Goal: Task Accomplishment & Management: Use online tool/utility

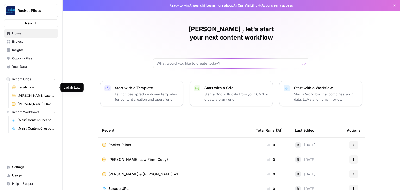
click at [28, 89] on span "Ladah Law" at bounding box center [37, 87] width 38 height 5
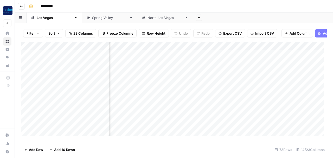
scroll to position [0, 134]
click at [181, 49] on div "Add Column" at bounding box center [174, 90] width 306 height 97
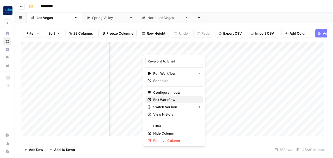
click at [164, 98] on span "Edit Workflow" at bounding box center [176, 99] width 46 height 5
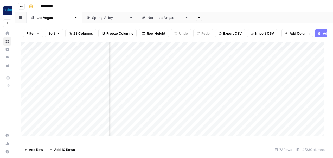
scroll to position [0, 216]
click at [151, 57] on div "Add Column" at bounding box center [174, 90] width 306 height 97
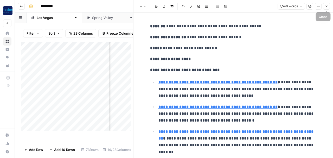
click at [325, 8] on icon "button" at bounding box center [326, 6] width 3 height 3
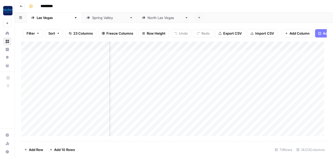
click at [240, 49] on div "Add Column" at bounding box center [174, 90] width 306 height 97
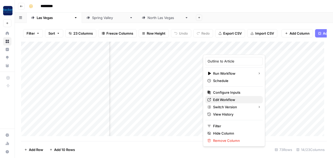
click at [228, 99] on span "Edit Workflow" at bounding box center [236, 99] width 46 height 5
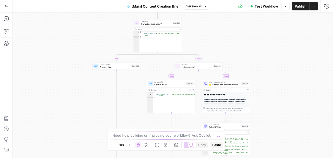
drag, startPoint x: 90, startPoint y: 31, endPoint x: 89, endPoint y: 46, distance: 15.2
click at [89, 46] on div "true false true false true false true false Workflow Set Inputs Inputs Conditio…" at bounding box center [172, 85] width 321 height 146
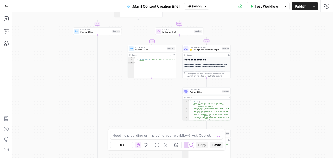
drag, startPoint x: 93, startPoint y: 98, endPoint x: 78, endPoint y: 68, distance: 33.4
click at [78, 68] on div "true false true false true false true false Workflow Set Inputs Inputs Conditio…" at bounding box center [172, 85] width 321 height 146
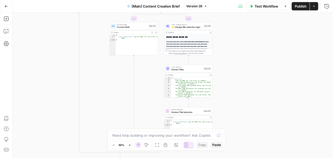
drag, startPoint x: 72, startPoint y: 91, endPoint x: 55, endPoint y: 69, distance: 27.4
click at [55, 69] on div "true false true false true false true false Workflow Set Inputs Inputs Conditio…" at bounding box center [172, 85] width 321 height 146
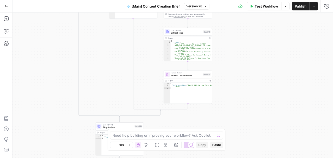
drag, startPoint x: 235, startPoint y: 85, endPoint x: 235, endPoint y: 49, distance: 35.9
click at [235, 49] on div "true false true false true false true false Workflow Set Inputs Inputs Conditio…" at bounding box center [172, 85] width 321 height 146
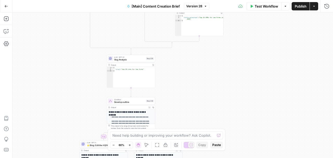
drag, startPoint x: 65, startPoint y: 115, endPoint x: 76, endPoint y: 49, distance: 66.7
click at [76, 49] on div "true false true false true false true false Workflow Set Inputs Inputs Conditio…" at bounding box center [172, 85] width 321 height 146
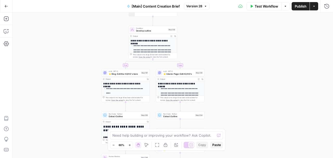
drag, startPoint x: 75, startPoint y: 107, endPoint x: 97, endPoint y: 40, distance: 70.6
click at [97, 40] on div "true false true false true false true false Workflow Set Inputs Inputs Conditio…" at bounding box center [172, 85] width 321 height 146
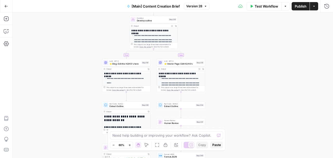
drag, startPoint x: 88, startPoint y: 75, endPoint x: 89, endPoint y: 65, distance: 10.2
click at [89, 65] on div "true false true false true false true false Workflow Set Inputs Inputs Conditio…" at bounding box center [172, 85] width 321 height 146
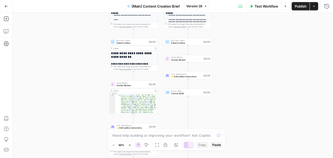
drag, startPoint x: 85, startPoint y: 111, endPoint x: 92, endPoint y: 47, distance: 63.7
click at [92, 47] on div "true false true false true false true false Workflow Set Inputs Inputs Conditio…" at bounding box center [172, 85] width 321 height 146
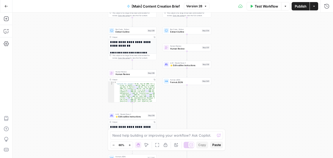
drag, startPoint x: 86, startPoint y: 79, endPoint x: 85, endPoint y: 68, distance: 11.0
click at [85, 68] on div "true false true false true false true false Workflow Set Inputs Inputs Conditio…" at bounding box center [172, 85] width 321 height 146
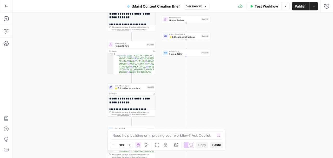
drag, startPoint x: 87, startPoint y: 93, endPoint x: 86, endPoint y: 64, distance: 29.4
click at [86, 64] on div "true false true false true false true false Workflow Set Inputs Inputs Conditio…" at bounding box center [172, 85] width 321 height 146
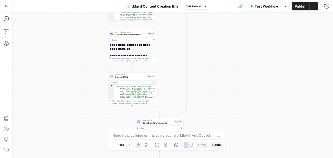
drag, startPoint x: 87, startPoint y: 93, endPoint x: 87, endPoint y: 56, distance: 37.8
click at [87, 56] on div "true false true false true false true false Workflow Set Inputs Inputs Conditio…" at bounding box center [172, 85] width 321 height 146
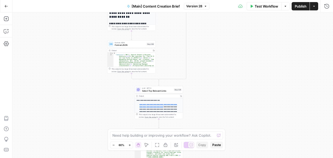
drag, startPoint x: 88, startPoint y: 85, endPoint x: 87, endPoint y: 53, distance: 32.0
click at [87, 53] on div "true false true false true false true false Workflow Set Inputs Inputs Conditio…" at bounding box center [172, 85] width 321 height 146
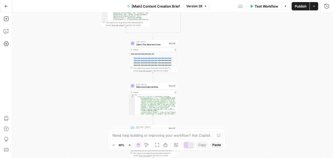
drag, startPoint x: 105, startPoint y: 109, endPoint x: 99, endPoint y: 61, distance: 47.7
click at [99, 61] on div "true false true false true false true false Workflow Set Inputs Inputs Conditio…" at bounding box center [172, 85] width 321 height 146
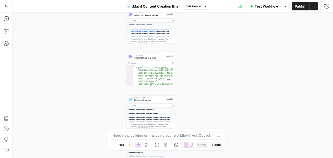
drag, startPoint x: 105, startPoint y: 98, endPoint x: 103, endPoint y: 64, distance: 34.4
click at [103, 64] on div "true false true false true false true false Workflow Set Inputs Inputs Conditio…" at bounding box center [172, 85] width 321 height 146
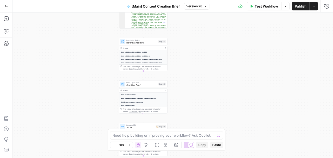
drag, startPoint x: 102, startPoint y: 96, endPoint x: 97, endPoint y: 57, distance: 39.7
click at [97, 57] on div "true false true false true false true false Workflow Set Inputs Inputs Conditio…" at bounding box center [172, 85] width 321 height 146
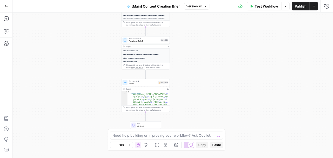
drag, startPoint x: 97, startPoint y: 101, endPoint x: 99, endPoint y: 63, distance: 37.6
click at [99, 63] on div "true false true false true false true false Workflow Set Inputs Inputs Conditio…" at bounding box center [172, 85] width 321 height 146
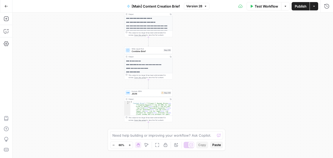
drag, startPoint x: 103, startPoint y: 92, endPoint x: 105, endPoint y: 103, distance: 10.8
click at [105, 103] on div "true false true false true false true false Workflow Set Inputs Inputs Conditio…" at bounding box center [172, 85] width 321 height 146
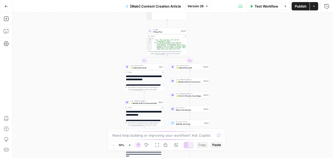
drag, startPoint x: 110, startPoint y: 34, endPoint x: 105, endPoint y: 96, distance: 62.5
click at [105, 96] on div "true false true false Workflow Set Inputs Inputs Condition If city is provided …" at bounding box center [172, 85] width 321 height 146
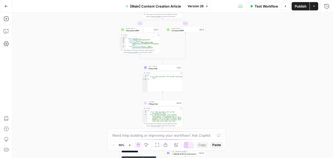
drag, startPoint x: 104, startPoint y: 49, endPoint x: 99, endPoint y: 115, distance: 66.8
click at [99, 115] on div "true false true false Workflow Set Inputs Inputs Condition If city is provided …" at bounding box center [172, 85] width 321 height 146
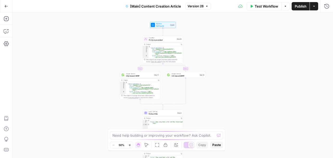
drag, startPoint x: 100, startPoint y: 53, endPoint x: 98, endPoint y: 120, distance: 66.7
click at [98, 122] on div "true false true false Workflow Set Inputs Inputs Condition If city is provided …" at bounding box center [172, 85] width 321 height 146
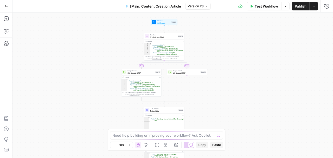
drag, startPoint x: 99, startPoint y: 88, endPoint x: 103, endPoint y: 60, distance: 27.8
click at [103, 60] on div "true false true false Workflow Set Inputs Inputs Condition If city is provided …" at bounding box center [172, 85] width 321 height 146
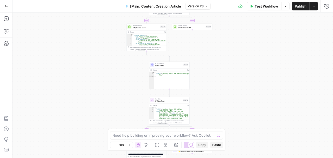
drag, startPoint x: 103, startPoint y: 84, endPoint x: 108, endPoint y: 39, distance: 45.6
click at [108, 39] on div "true false true false Workflow Set Inputs Inputs Condition If city is provided …" at bounding box center [172, 85] width 321 height 146
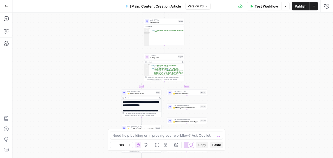
drag, startPoint x: 117, startPoint y: 81, endPoint x: 112, endPoint y: 38, distance: 43.8
click at [112, 38] on div "true false true false Workflow Set Inputs Inputs Condition If city is provided …" at bounding box center [172, 85] width 321 height 146
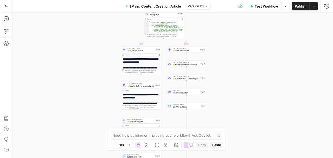
drag, startPoint x: 103, startPoint y: 78, endPoint x: 102, endPoint y: 35, distance: 43.0
click at [102, 35] on div "true false true false Workflow Set Inputs Inputs Condition If city is provided …" at bounding box center [172, 85] width 321 height 146
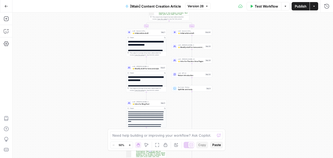
drag, startPoint x: 104, startPoint y: 69, endPoint x: 109, endPoint y: 52, distance: 18.2
click at [109, 52] on div "true false true false Workflow Set Inputs Inputs Condition If city is provided …" at bounding box center [172, 85] width 321 height 146
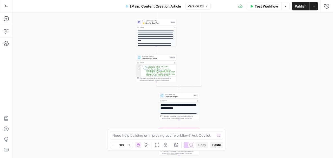
drag, startPoint x: 100, startPoint y: 90, endPoint x: 110, endPoint y: 14, distance: 76.2
click at [110, 14] on div "true false true false Workflow Set Inputs Inputs Condition If city is provided …" at bounding box center [172, 85] width 321 height 146
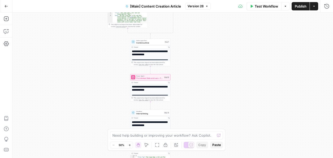
drag, startPoint x: 115, startPoint y: 80, endPoint x: 87, endPoint y: 28, distance: 59.8
click at [87, 28] on div "true false true false Workflow Set Inputs Inputs Condition If city is provided …" at bounding box center [172, 85] width 321 height 146
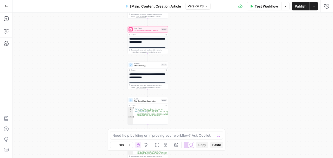
drag, startPoint x: 101, startPoint y: 103, endPoint x: 100, endPoint y: 47, distance: 55.7
click at [100, 47] on div "true false true false Workflow Set Inputs Inputs Condition If city is provided …" at bounding box center [172, 85] width 321 height 146
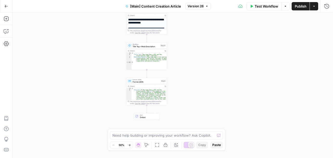
drag, startPoint x: 111, startPoint y: 107, endPoint x: 108, endPoint y: 60, distance: 47.0
click at [108, 60] on div "true false true false Workflow Set Inputs Inputs Condition If city is provided …" at bounding box center [172, 85] width 321 height 146
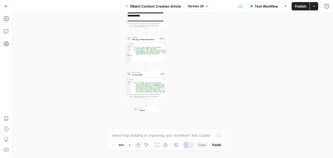
drag, startPoint x: 112, startPoint y: 116, endPoint x: 111, endPoint y: 111, distance: 5.3
click at [111, 111] on div "true false true false Workflow Set Inputs Inputs Condition If city is provided …" at bounding box center [172, 85] width 321 height 146
click at [6, 6] on icon "button" at bounding box center [6, 6] width 3 height 2
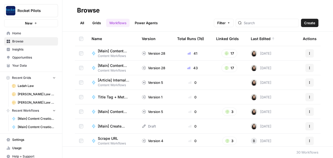
click at [28, 88] on span "Ladah Law" at bounding box center [37, 86] width 38 height 5
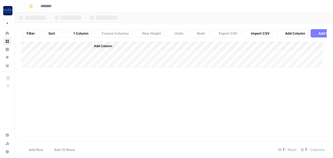
type input "*********"
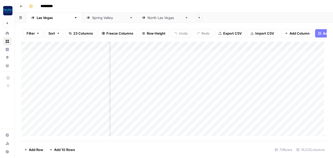
scroll to position [0, 354]
